Goal: Task Accomplishment & Management: Use online tool/utility

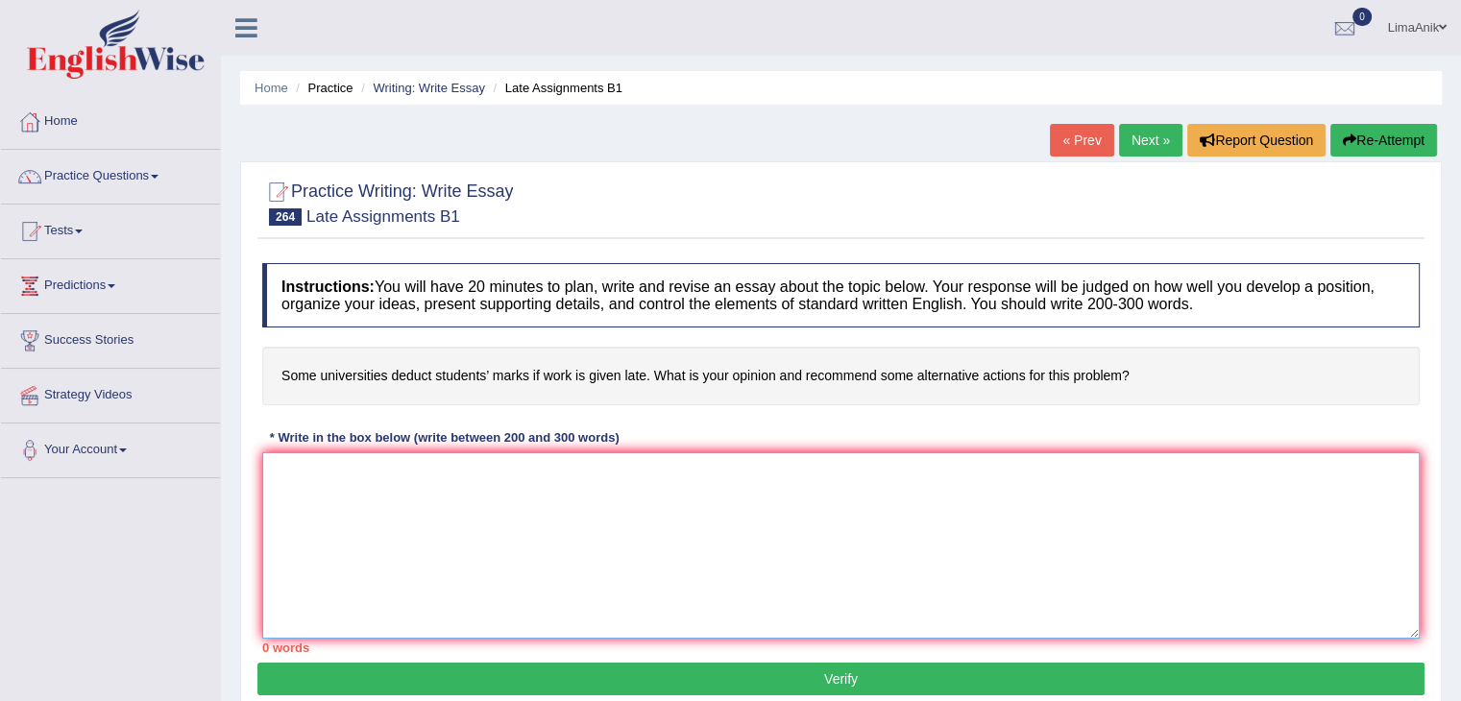
click at [360, 467] on textarea at bounding box center [841, 545] width 1158 height 186
paste textarea "Right now, in our modern society, there are many private and public universitie…"
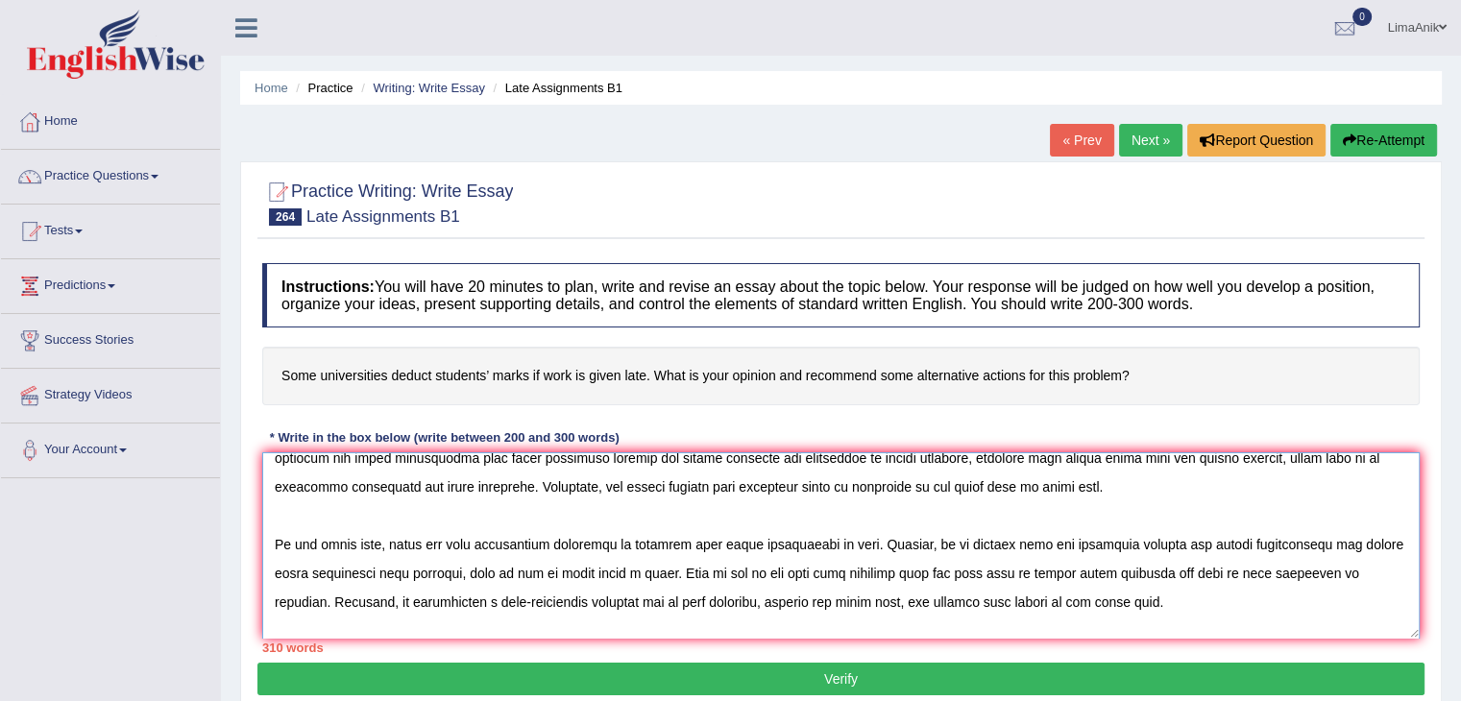
scroll to position [194, 0]
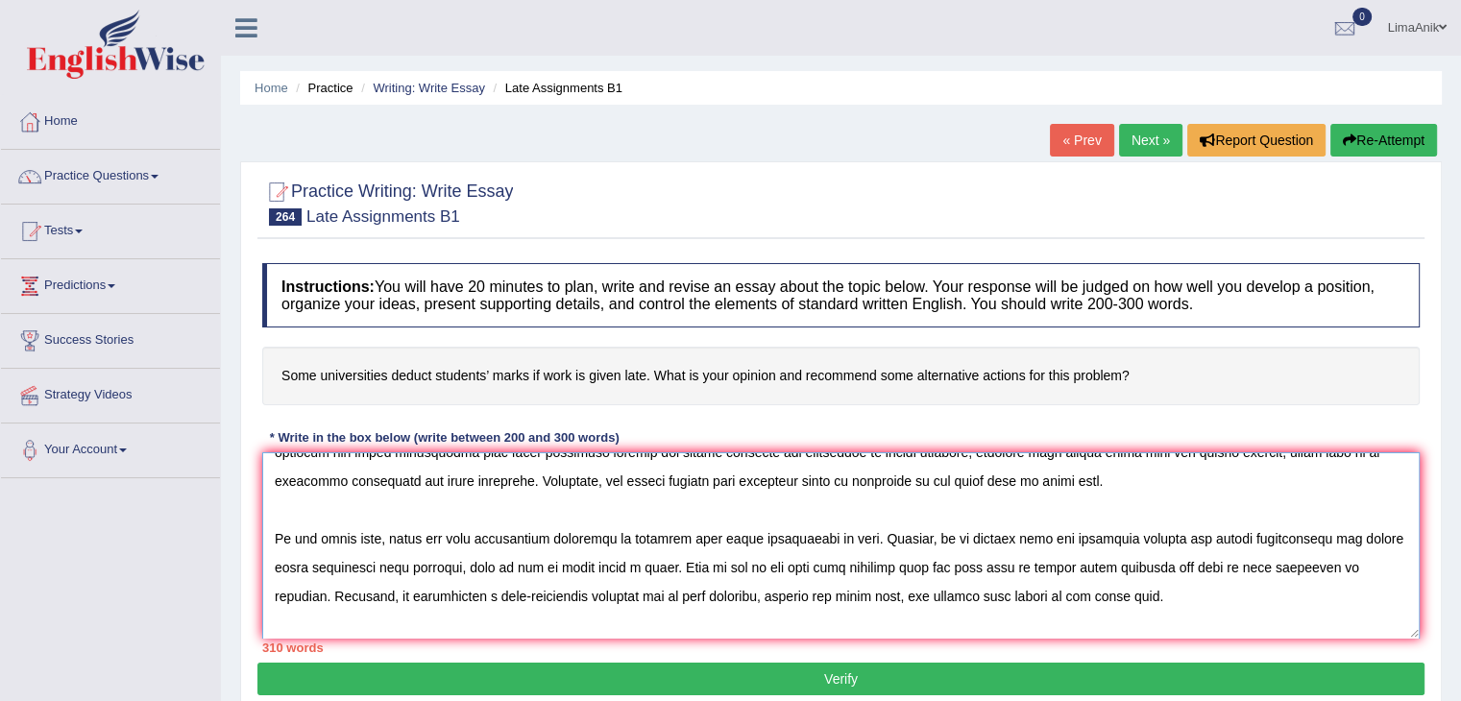
click at [649, 573] on textarea at bounding box center [841, 545] width 1158 height 186
click at [924, 589] on textarea at bounding box center [841, 545] width 1158 height 186
click at [911, 599] on textarea at bounding box center [841, 545] width 1158 height 186
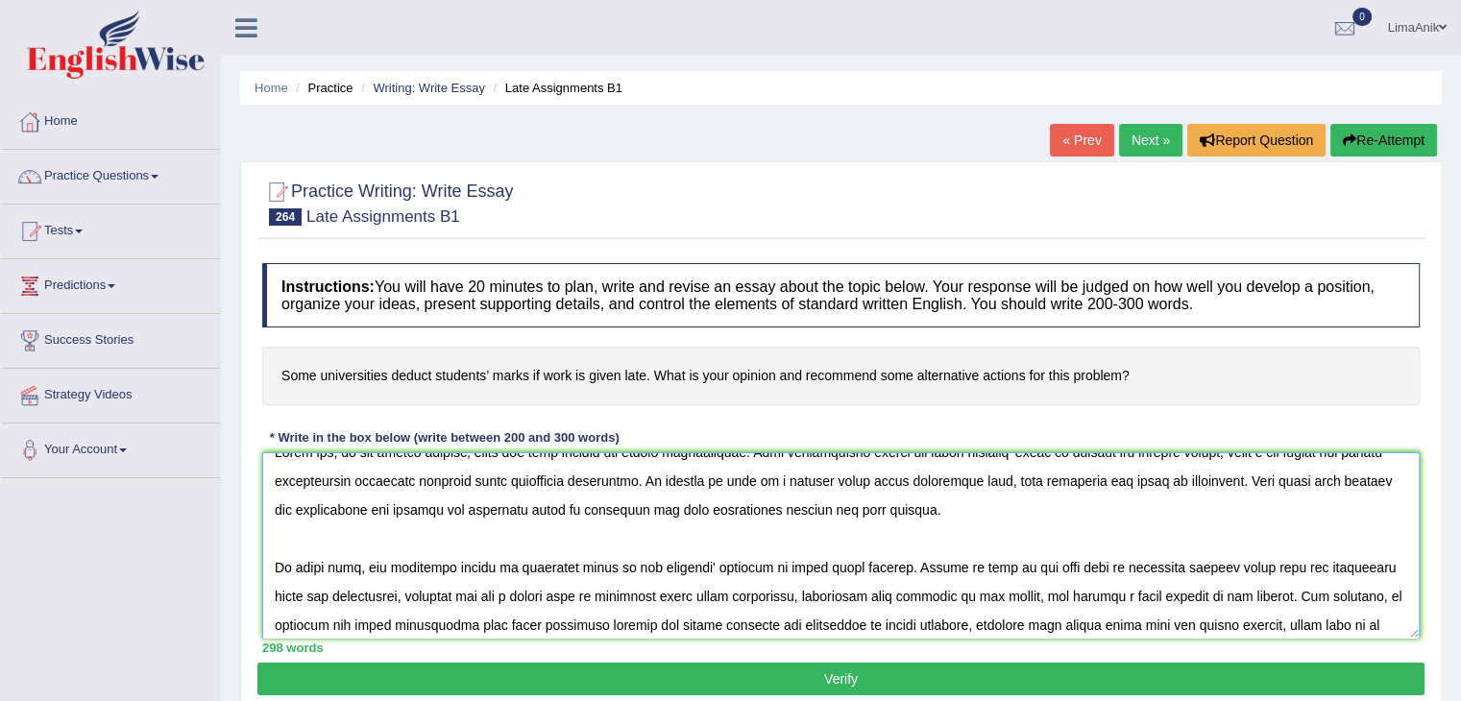
scroll to position [0, 0]
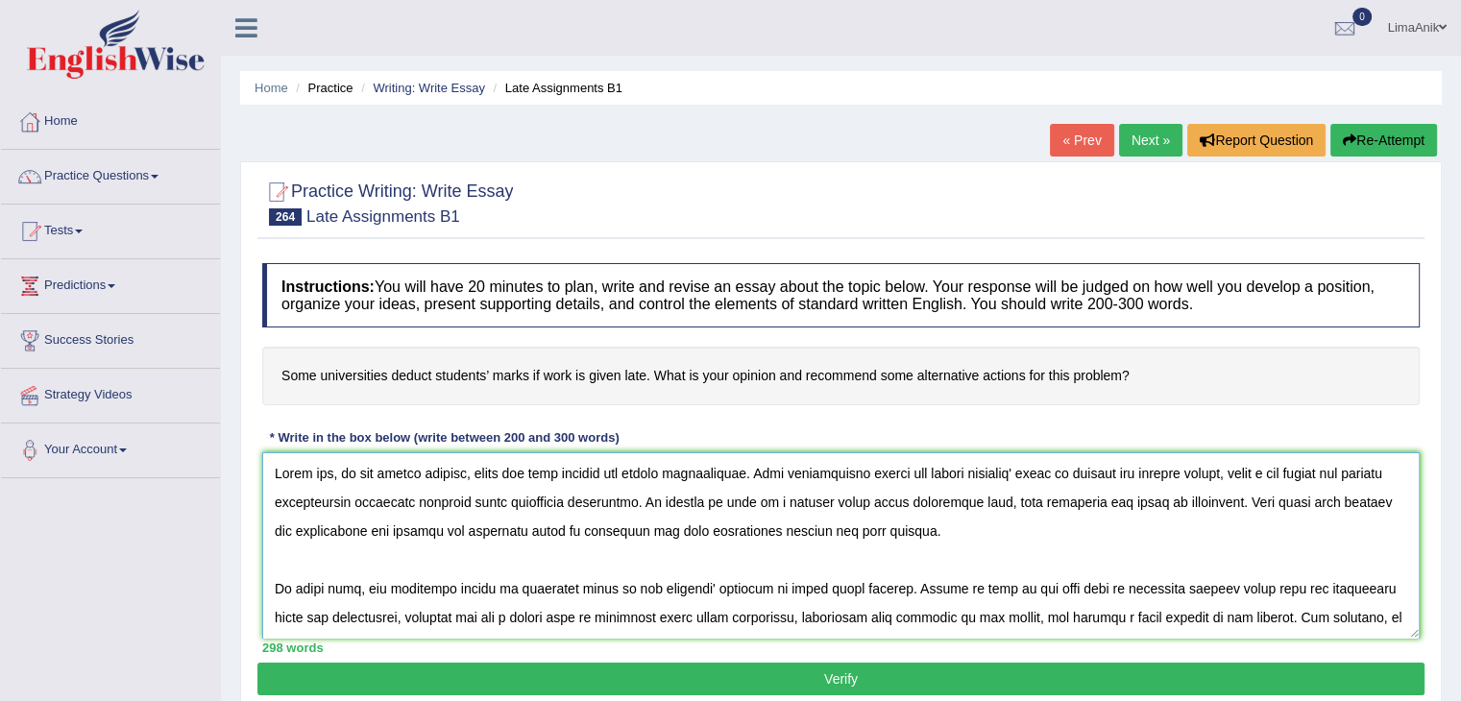
click at [1214, 533] on textarea at bounding box center [841, 545] width 1158 height 186
click at [924, 566] on textarea at bounding box center [841, 545] width 1158 height 186
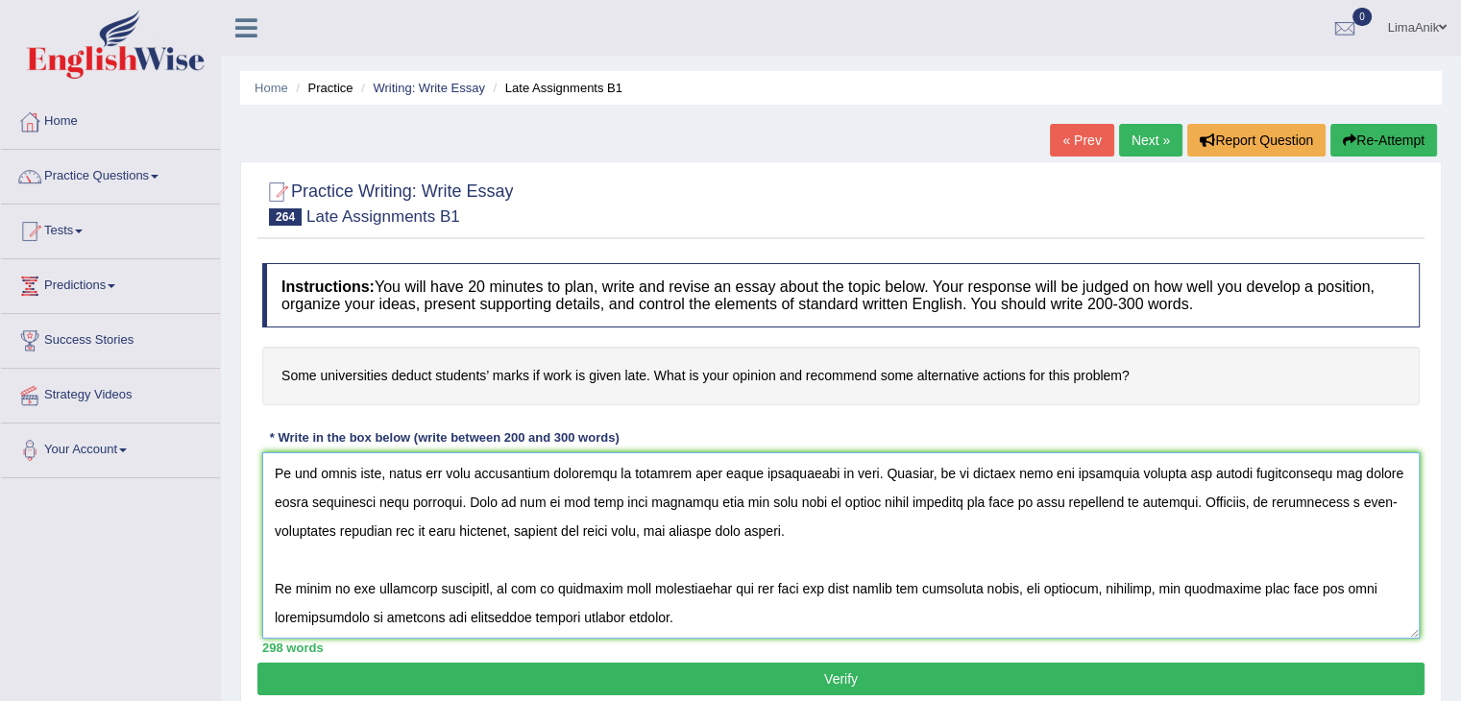
scroll to position [288, 0]
click at [1169, 569] on textarea at bounding box center [841, 545] width 1158 height 186
type textarea "Right now, in our modern society, there are many private and public universitie…"
click at [838, 680] on button "Verify" at bounding box center [840, 679] width 1167 height 33
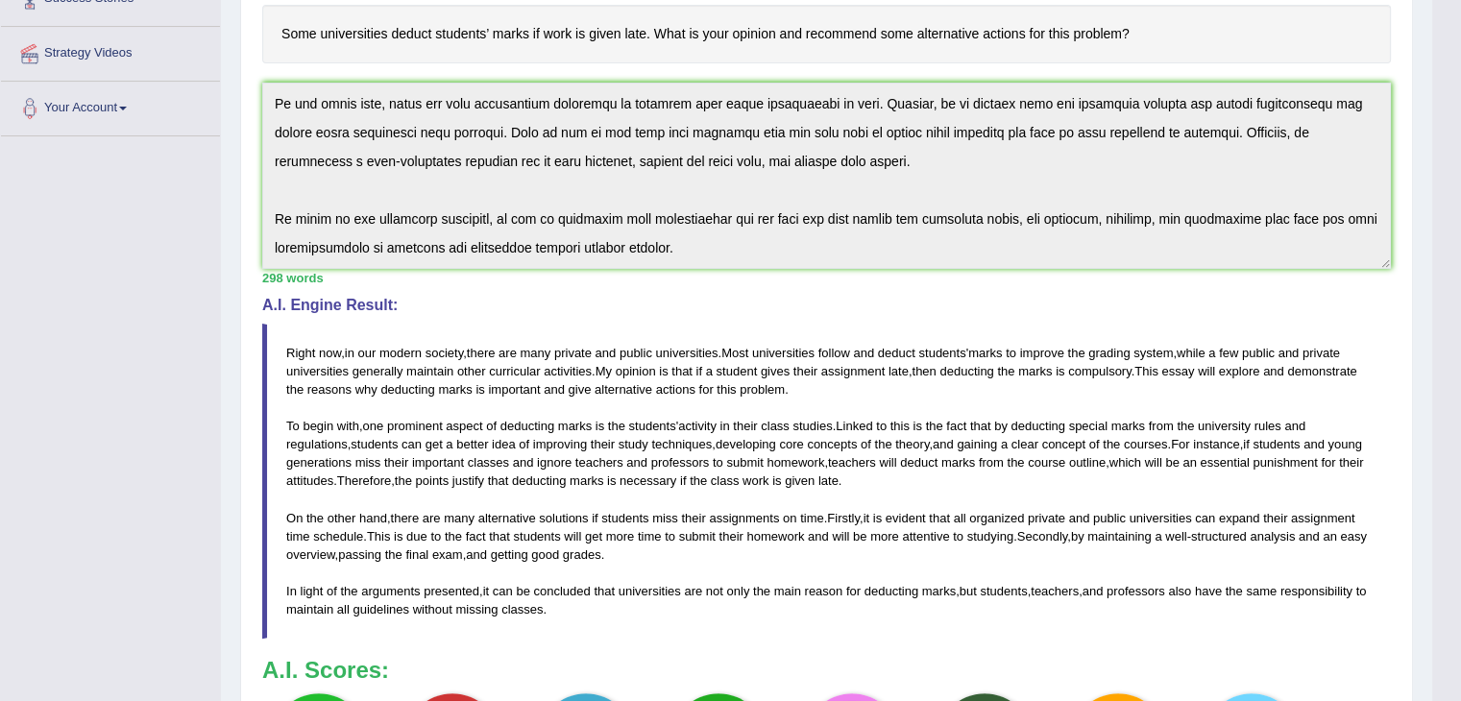
scroll to position [406, 0]
